Goal: Information Seeking & Learning: Learn about a topic

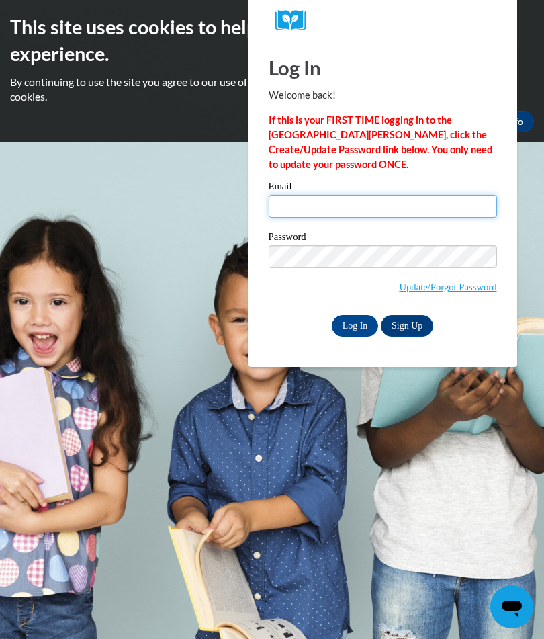
click at [379, 210] on input "Email" at bounding box center [383, 206] width 228 height 23
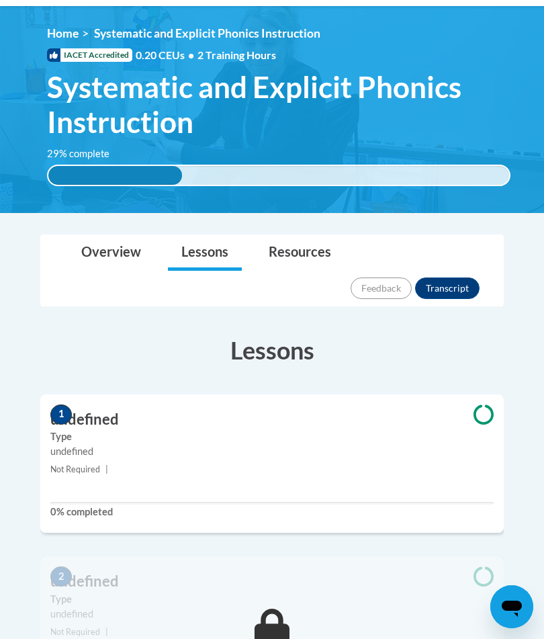
scroll to position [146, 0]
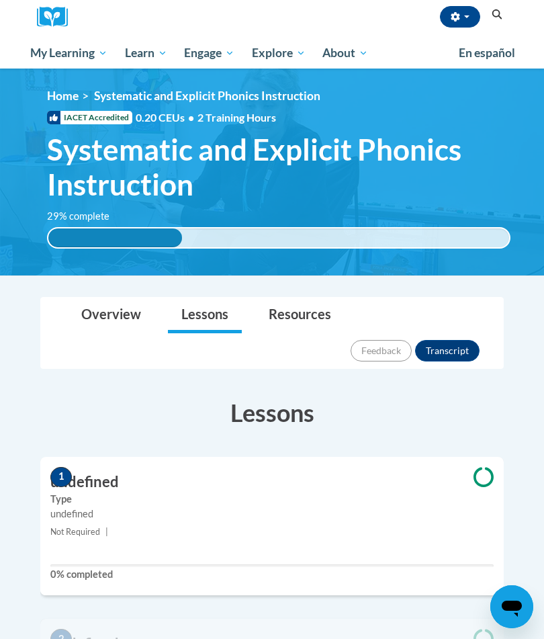
click at [0, 0] on span "My Course Progress" at bounding box center [0, 0] width 0 height 0
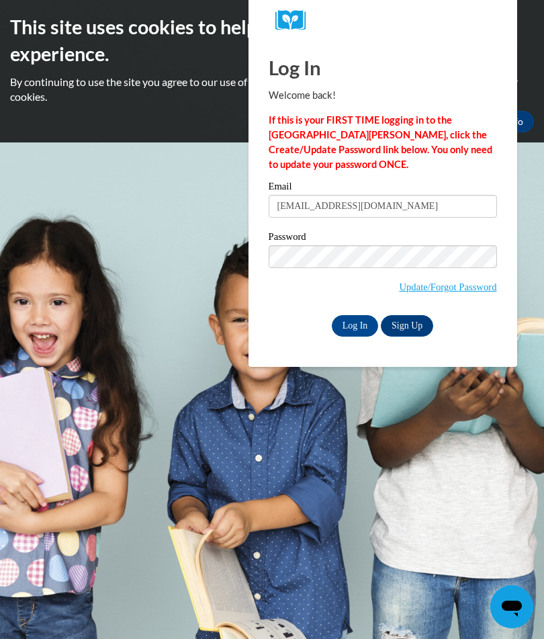
type input "jwachs@southallegheny.org"
click at [395, 320] on link "Sign Up" at bounding box center [407, 325] width 52 height 21
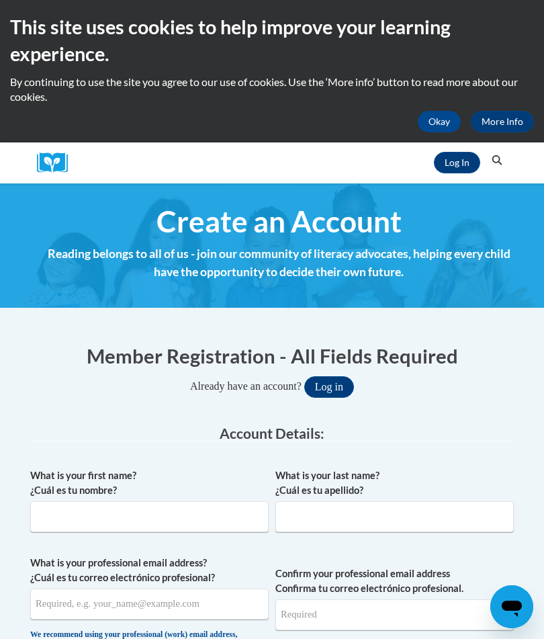
click at [447, 124] on button "Okay" at bounding box center [439, 121] width 43 height 21
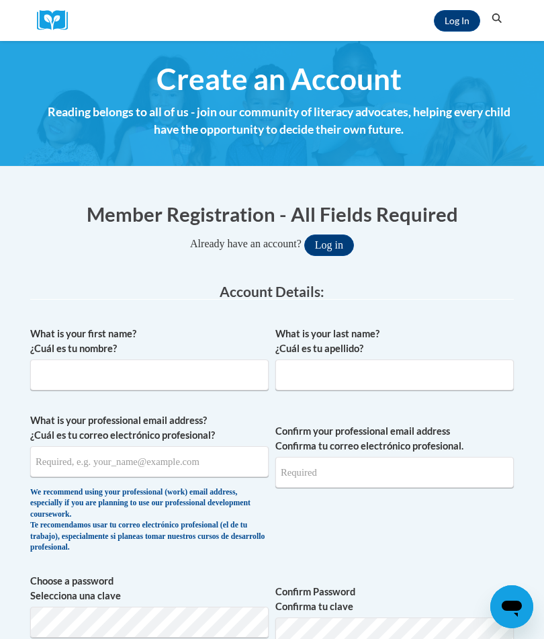
click at [464, 26] on link "Log In" at bounding box center [457, 20] width 46 height 21
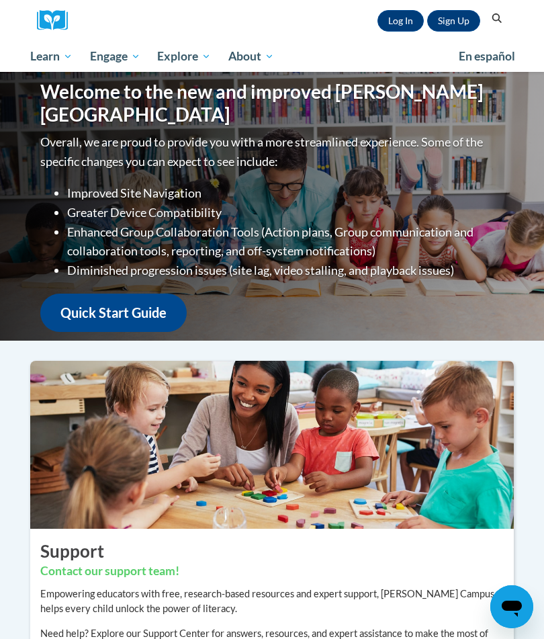
click at [404, 21] on link "Log In" at bounding box center [400, 20] width 46 height 21
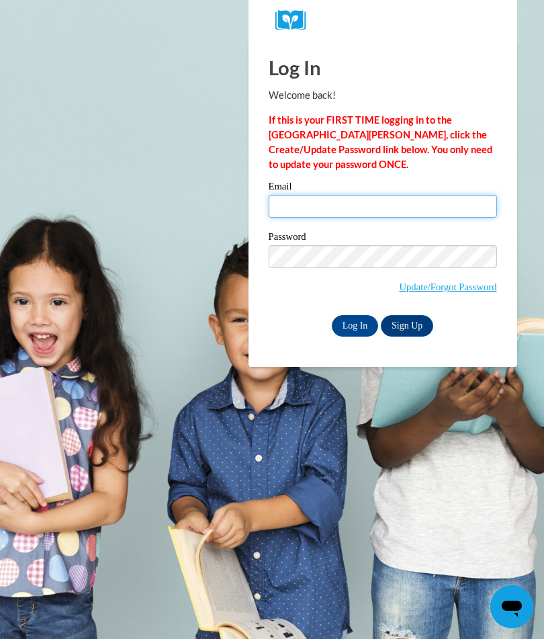
click at [341, 201] on input "Email" at bounding box center [383, 206] width 228 height 23
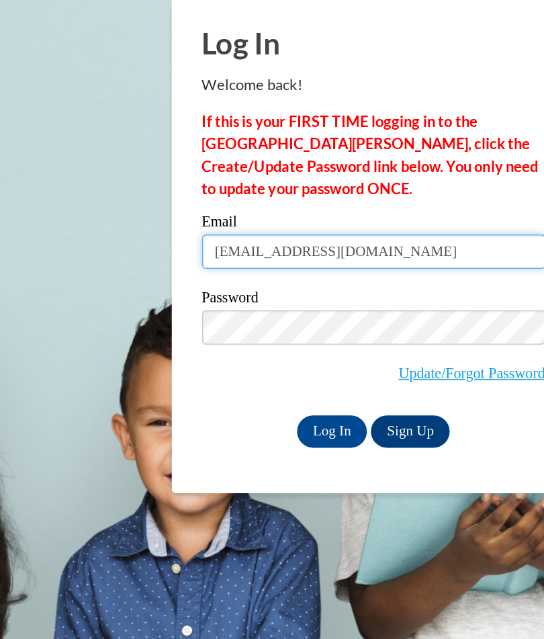
type input "jwachs@southallegheny.org"
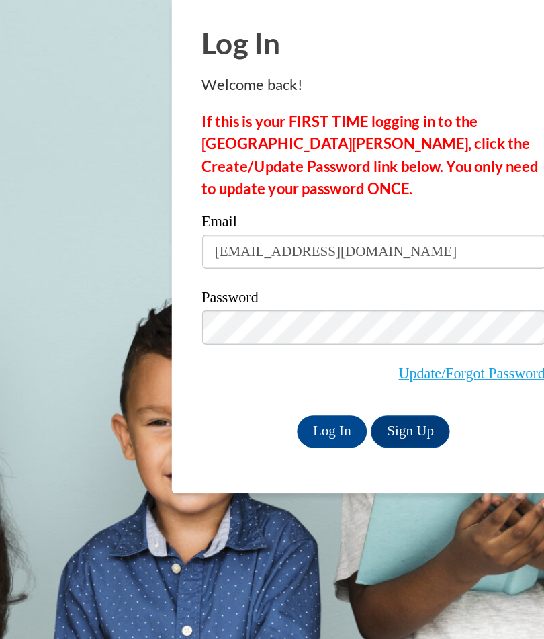
click at [332, 315] on input "Log In" at bounding box center [355, 325] width 47 height 21
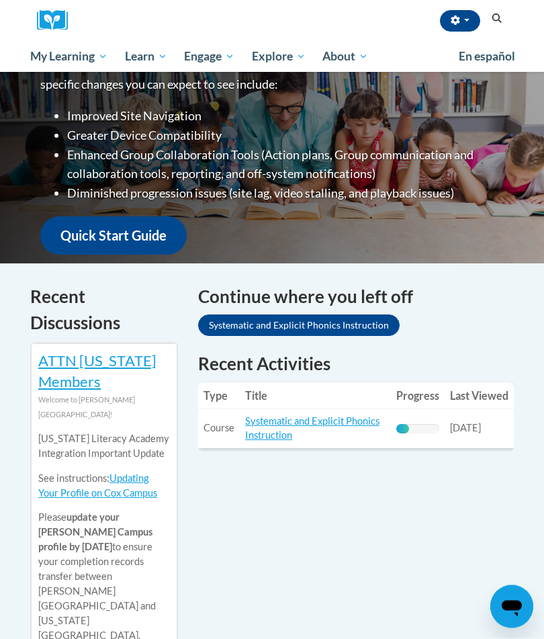
scroll to position [240, 0]
click at [304, 424] on link "Systematic and Explicit Phonics Instruction" at bounding box center [312, 428] width 134 height 26
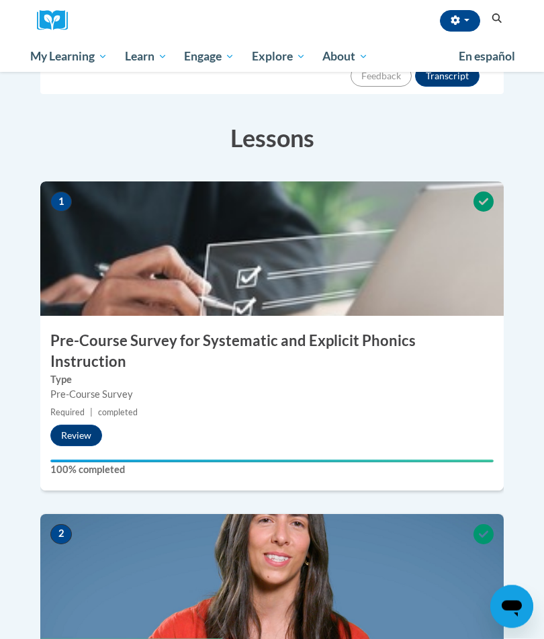
scroll to position [279, 0]
click at [62, 191] on span "1" at bounding box center [60, 201] width 21 height 20
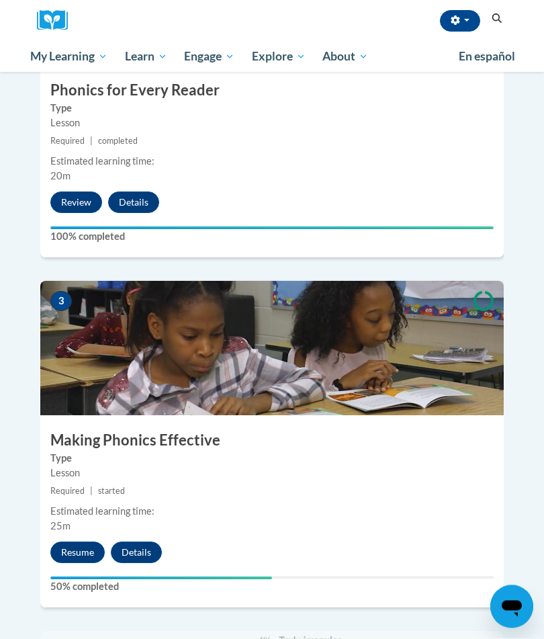
scroll to position [862, 0]
click at [83, 541] on button "Resume" at bounding box center [77, 551] width 54 height 21
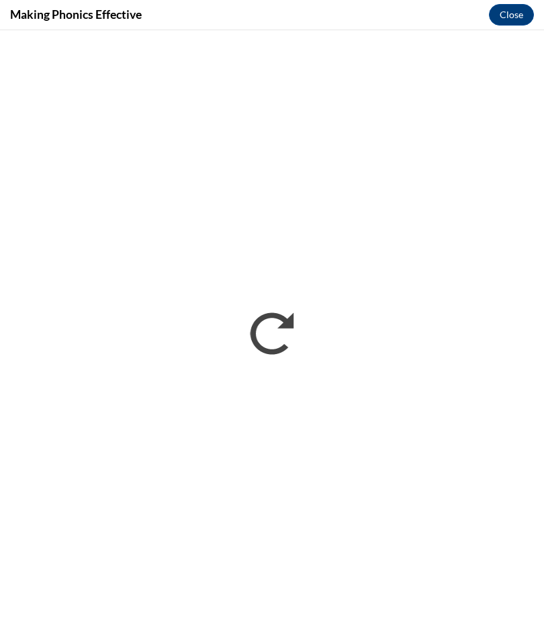
scroll to position [892, 0]
